Goal: Information Seeking & Learning: Learn about a topic

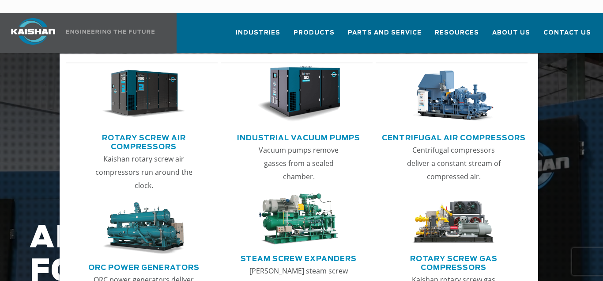
click at [150, 90] on img "Main menu" at bounding box center [143, 94] width 83 height 56
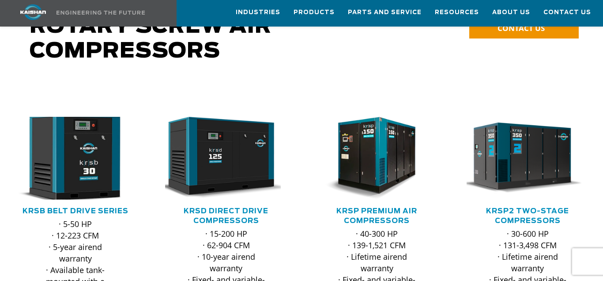
scroll to position [90, 0]
drag, startPoint x: 90, startPoint y: 164, endPoint x: 95, endPoint y: 171, distance: 8.5
click at [91, 166] on img at bounding box center [68, 158] width 135 height 91
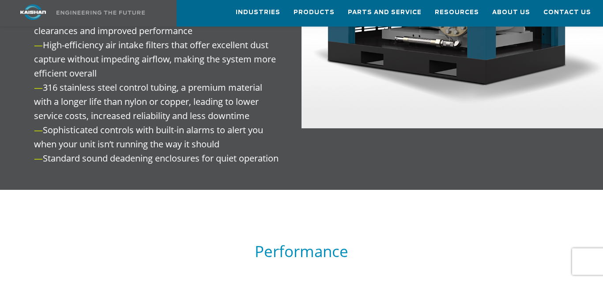
scroll to position [1307, 0]
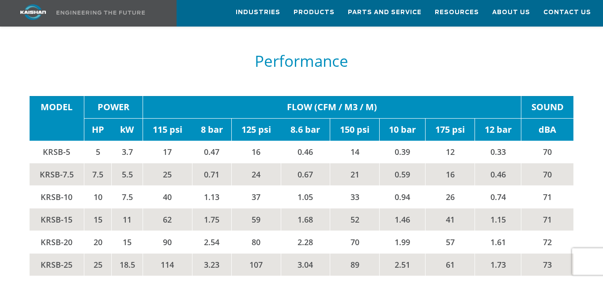
click at [3, 58] on div "**********" at bounding box center [301, 60] width 603 height 2526
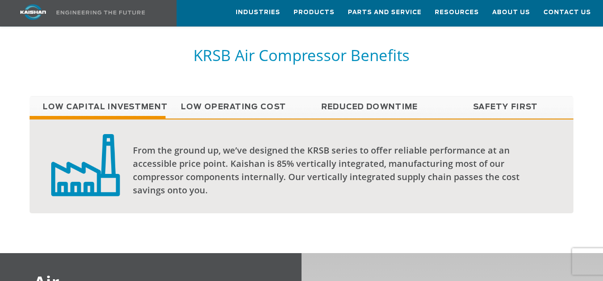
scroll to position [676, 0]
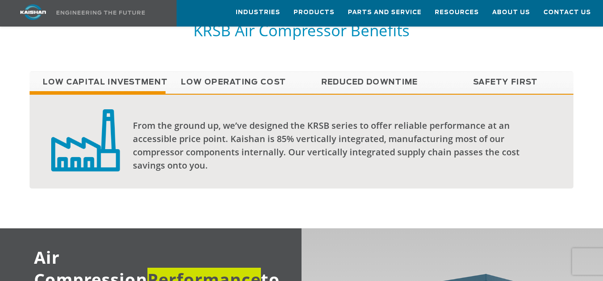
click at [262, 72] on link "Low Operating Cost" at bounding box center [234, 82] width 136 height 22
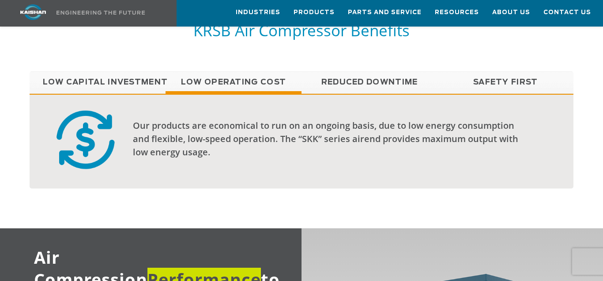
click at [368, 71] on link "Reduced Downtime" at bounding box center [370, 82] width 136 height 22
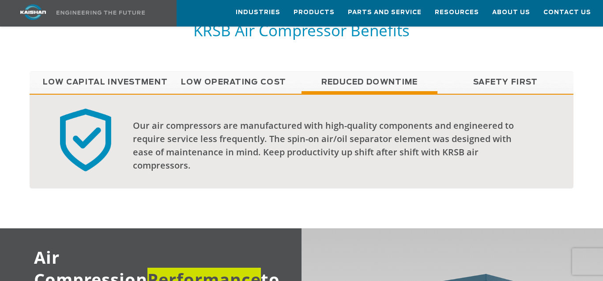
click at [503, 71] on link "Safety First" at bounding box center [506, 82] width 136 height 22
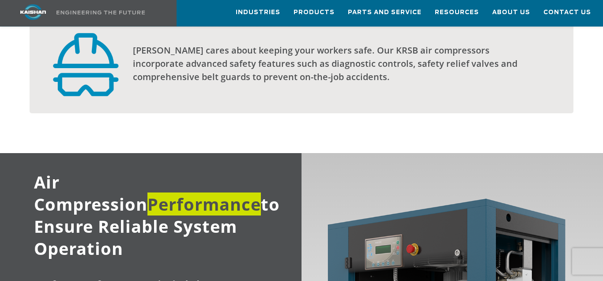
scroll to position [586, 0]
